Goal: Transaction & Acquisition: Purchase product/service

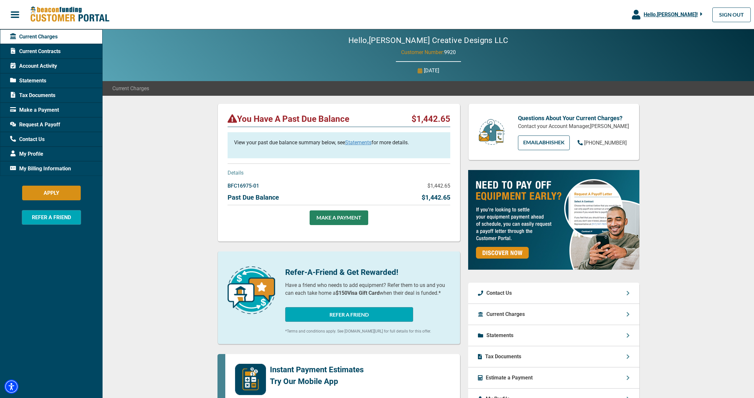
click at [368, 141] on link "Statements" at bounding box center [358, 142] width 26 height 6
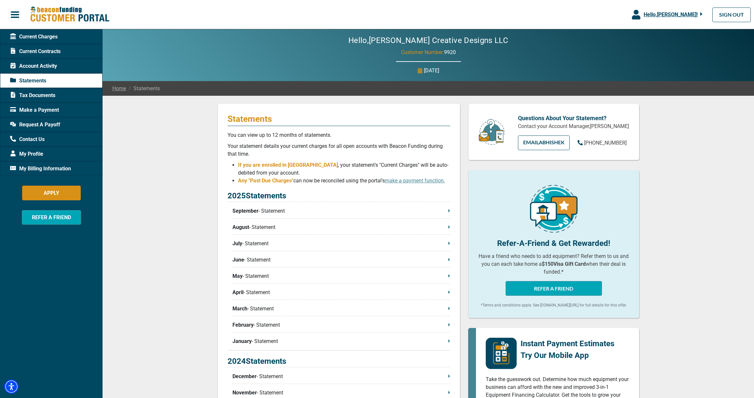
click at [167, 232] on div "Statements You can view up to 12 months of statements. Your statement details y…" at bounding box center [429, 340] width 652 height 489
click at [283, 213] on p "September - Statement" at bounding box center [342, 211] width 218 height 8
click at [34, 36] on span "Current Charges" at bounding box center [34, 37] width 48 height 8
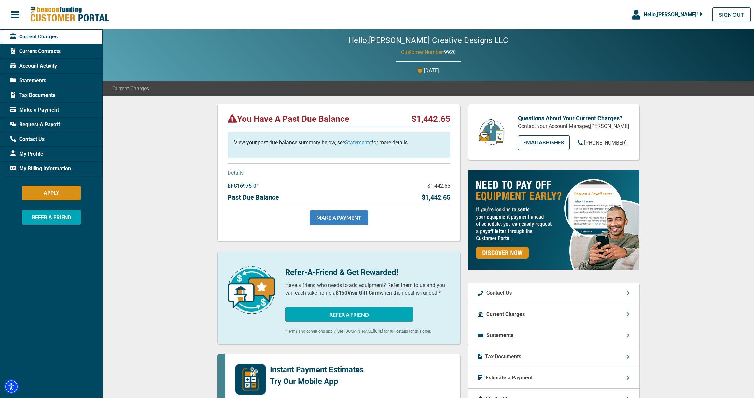
click at [354, 216] on link "MAKE A PAYMENT" at bounding box center [339, 217] width 59 height 15
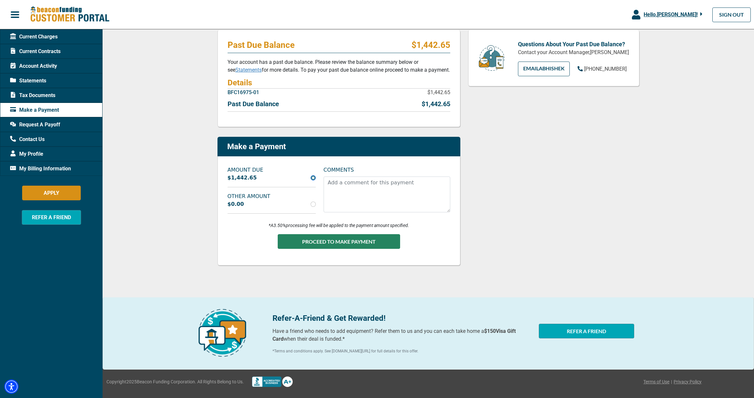
scroll to position [74, 0]
click at [184, 192] on div "Past Due Balance $1,442.65 Your account has a past due balance. Please review t…" at bounding box center [429, 194] width 652 height 344
